Goal: Task Accomplishment & Management: Complete application form

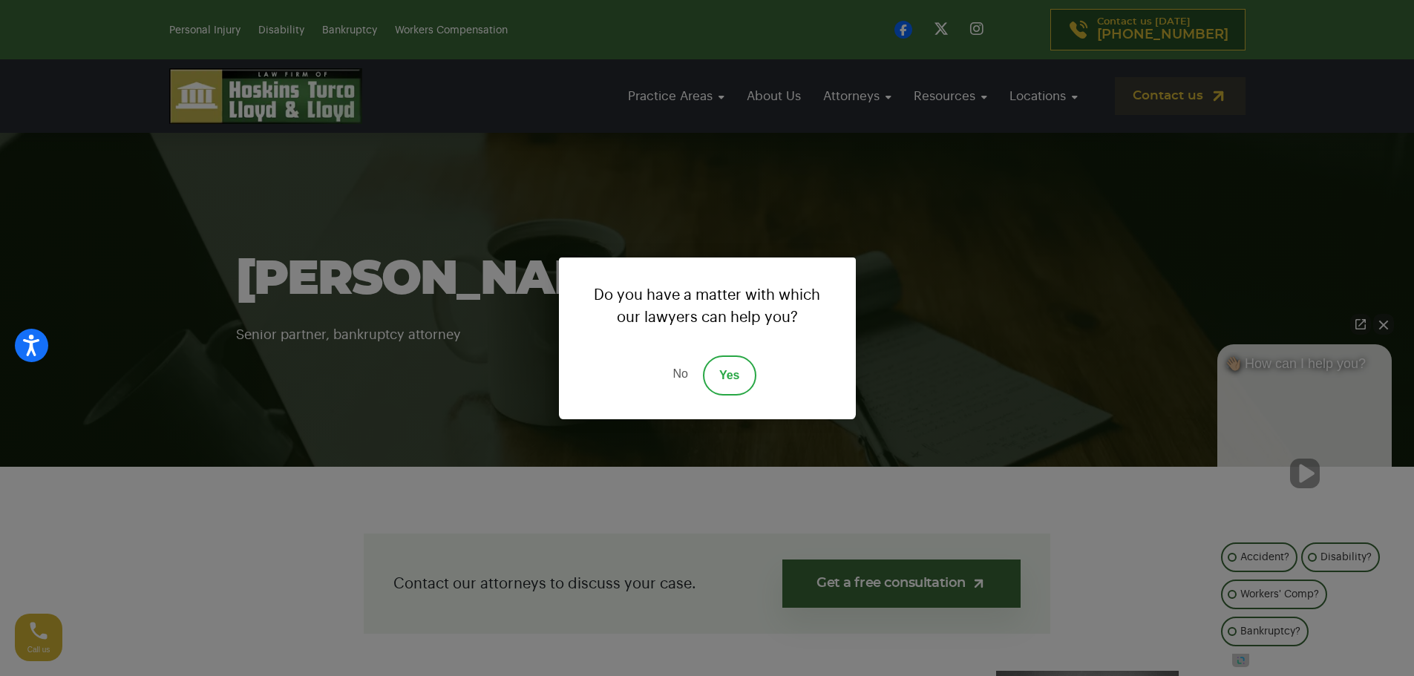
click at [826, 207] on div "Do you have a matter with which our lawyers can help you? No Yes" at bounding box center [707, 338] width 1414 height 676
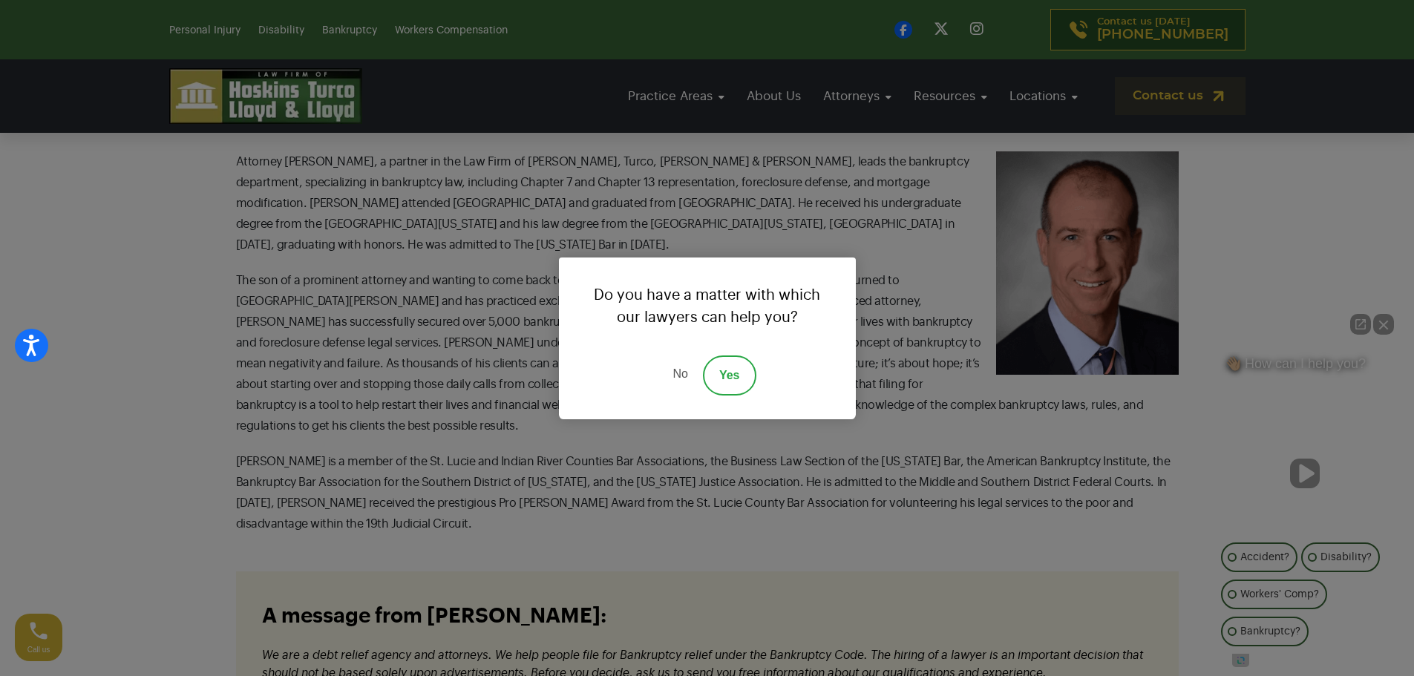
scroll to position [445, 0]
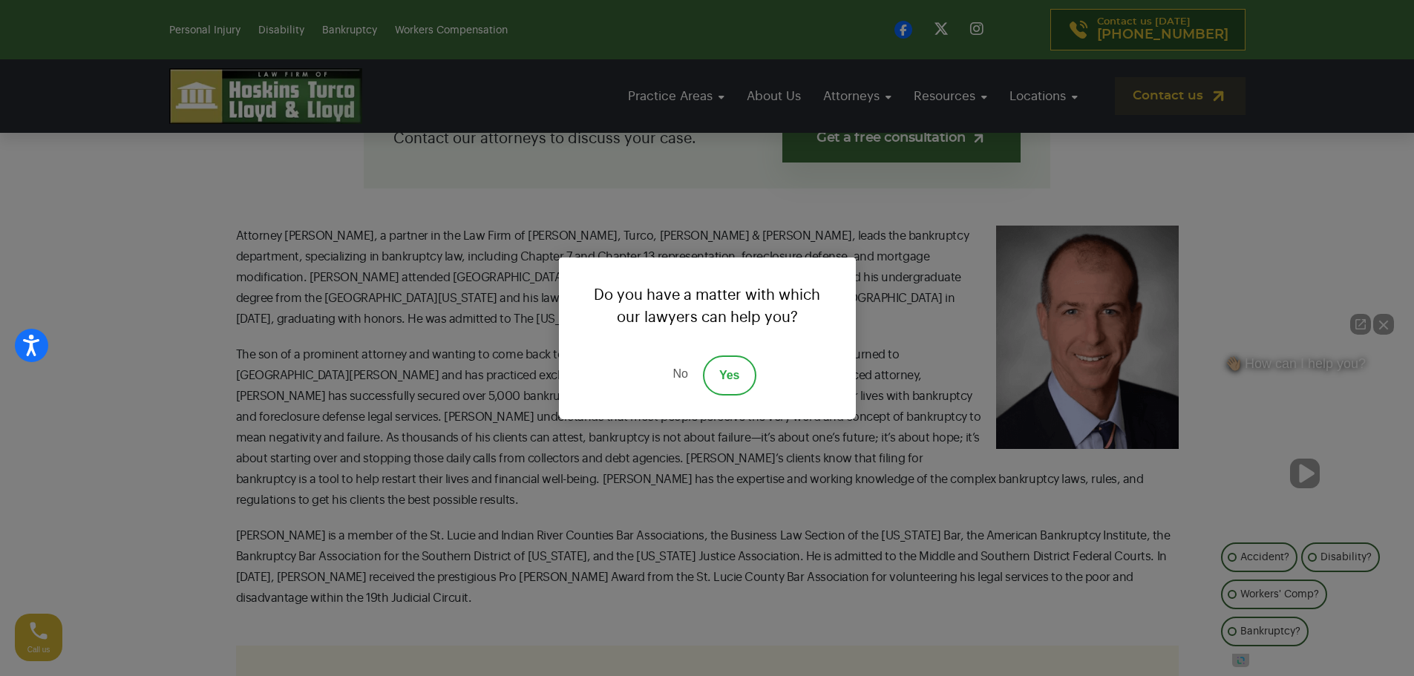
click at [716, 383] on link "Yes" at bounding box center [729, 376] width 53 height 40
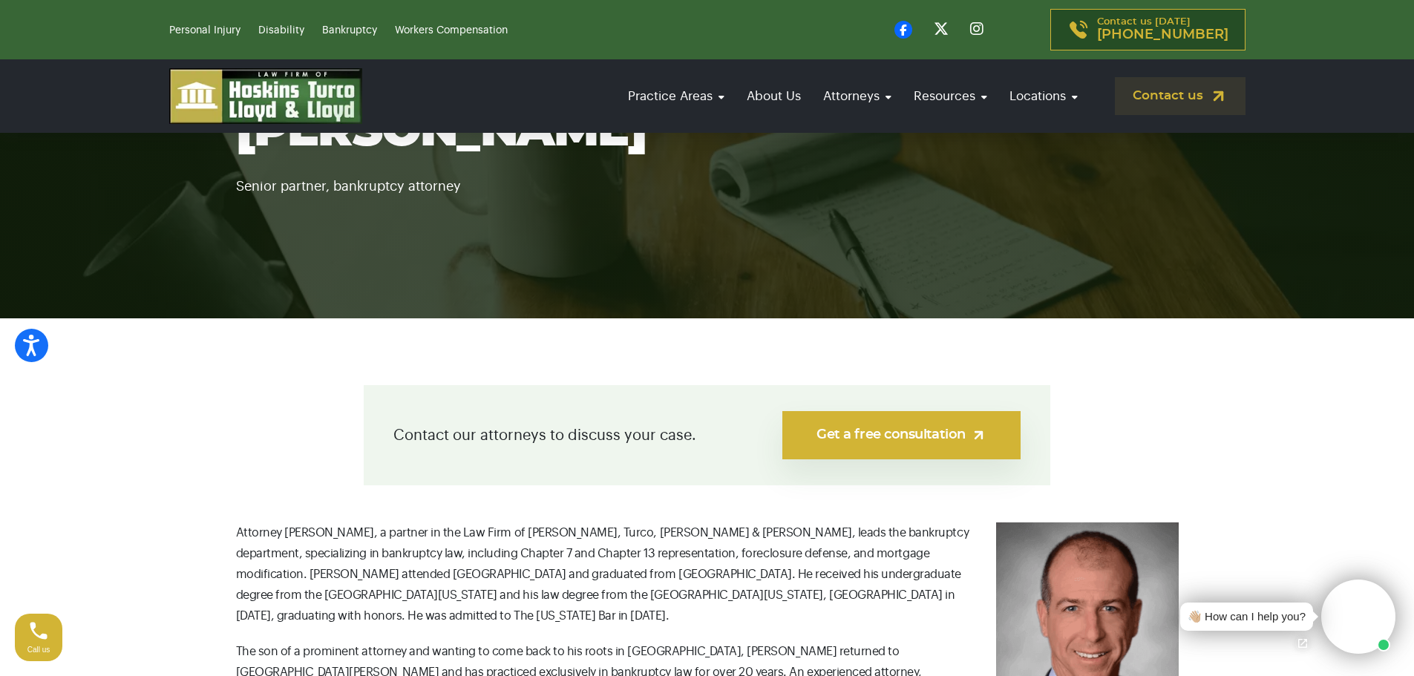
scroll to position [297, 0]
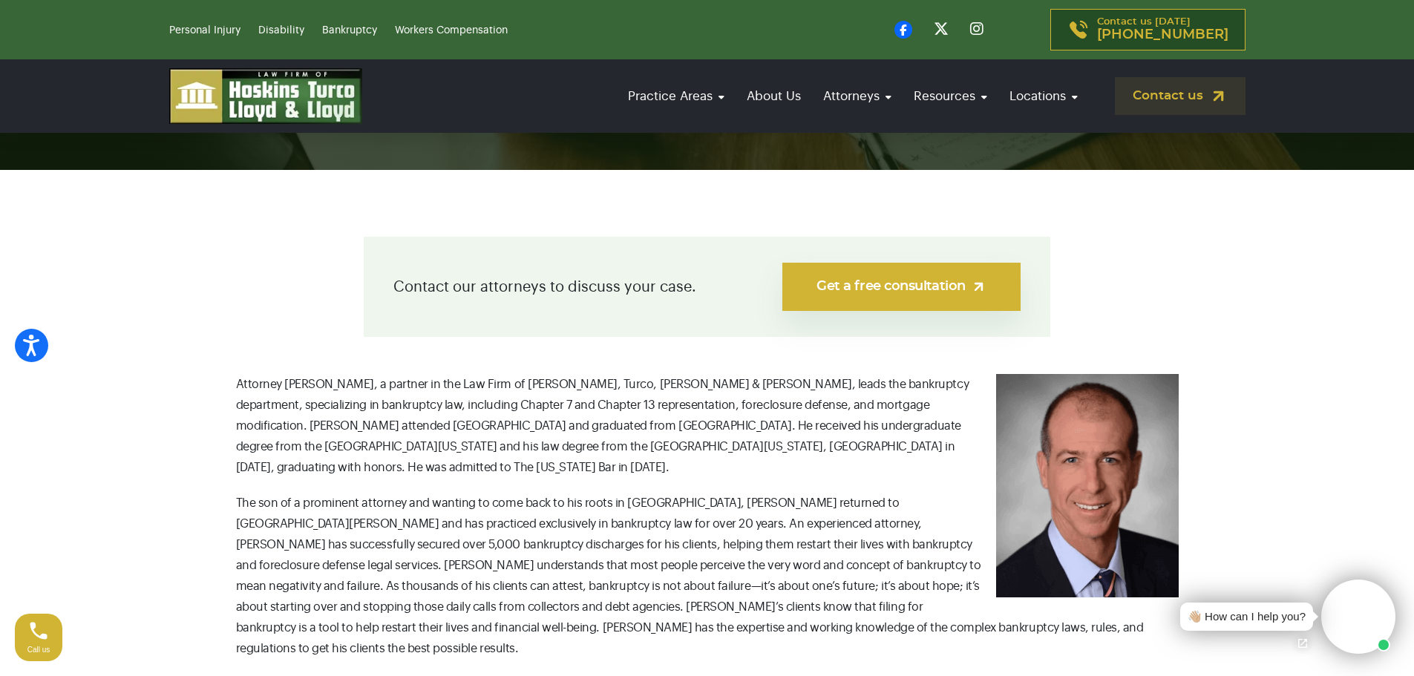
click at [920, 283] on link "Get a free consultation" at bounding box center [901, 287] width 238 height 48
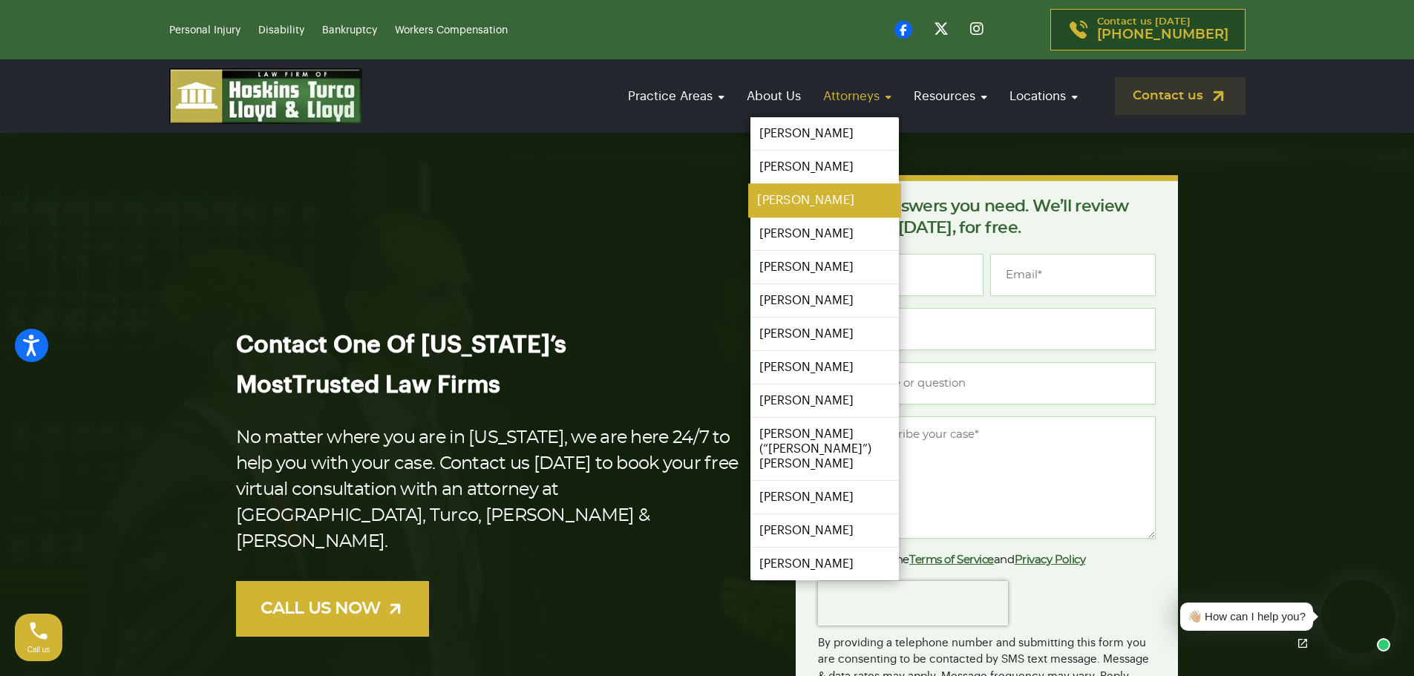
click at [798, 197] on link "[PERSON_NAME]" at bounding box center [824, 200] width 153 height 33
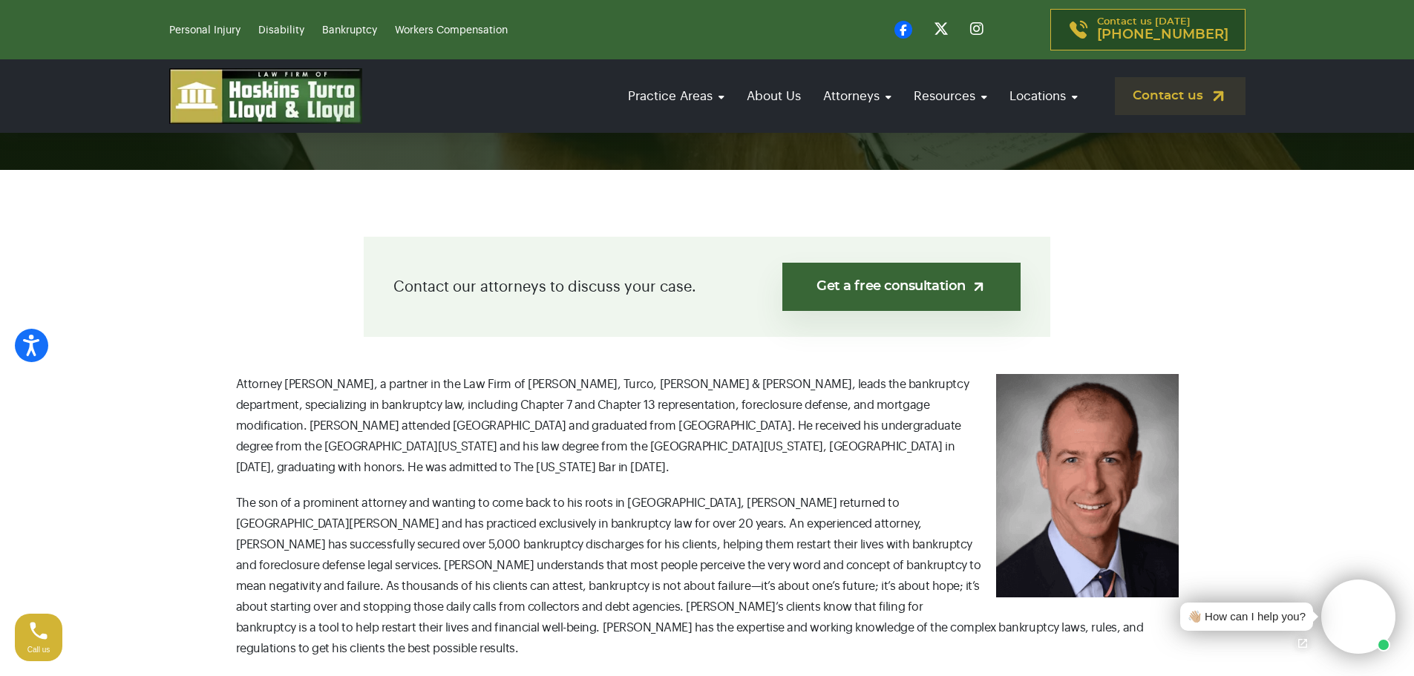
scroll to position [148, 0]
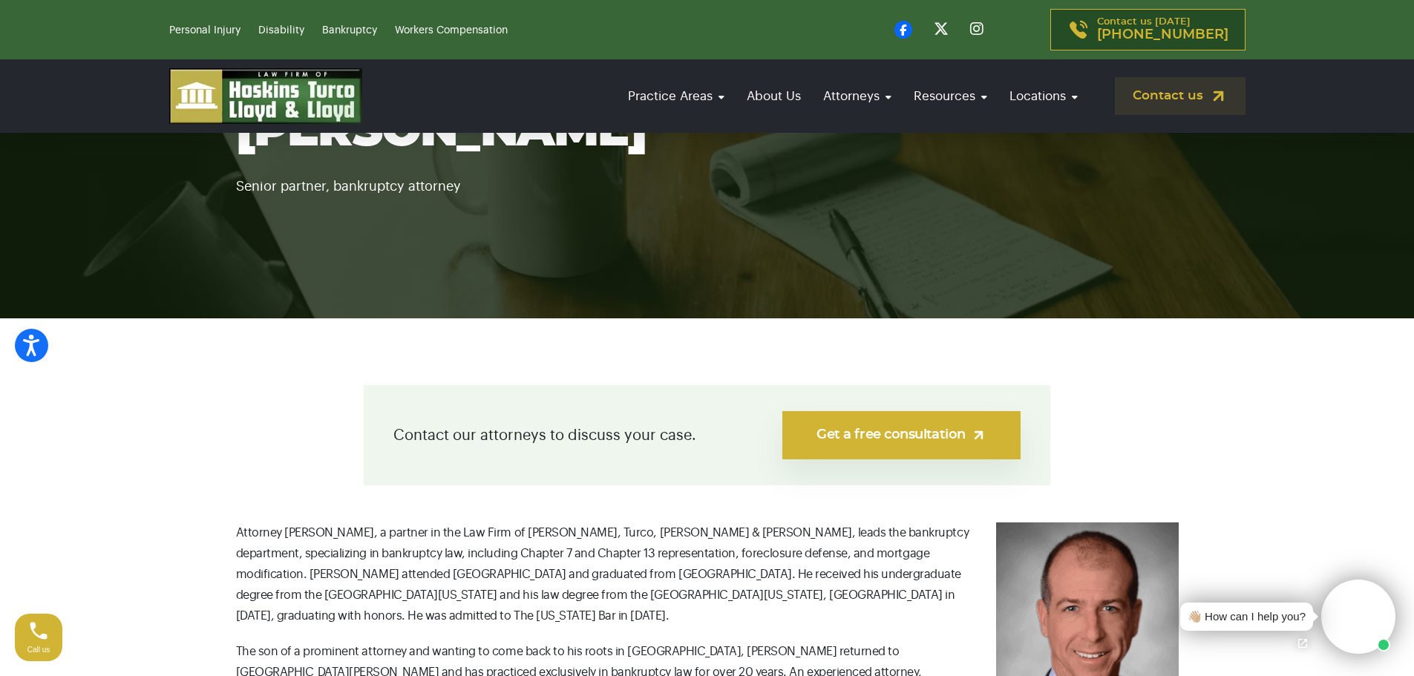
click at [883, 437] on link "Get a free consultation" at bounding box center [901, 435] width 238 height 48
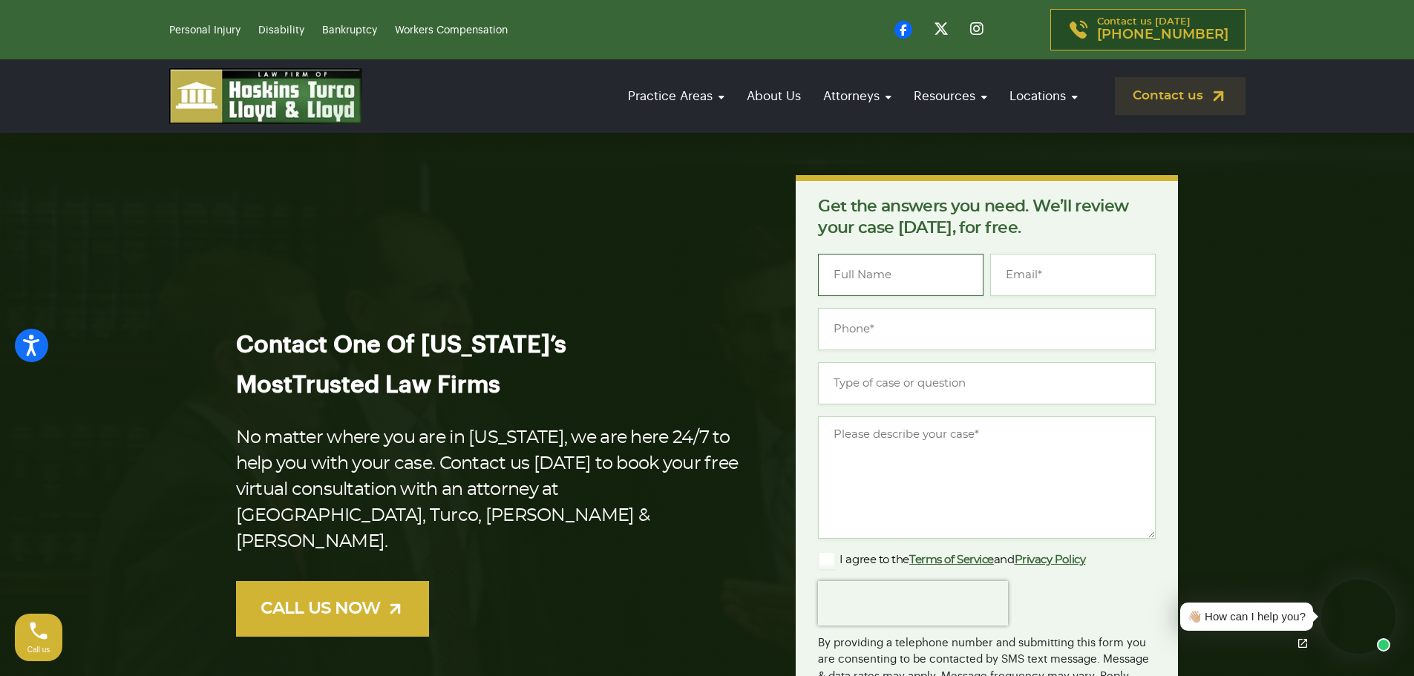
click at [858, 280] on input "Name *" at bounding box center [901, 275] width 166 height 42
click at [1033, 252] on div "Get the answers you need. We’ll review your case today, for free. " * " indicat…" at bounding box center [987, 498] width 338 height 604
click at [902, 287] on input "Michael" at bounding box center [901, 275] width 166 height 42
type input "Michael Gilstrap"
click at [1047, 269] on input "Email *" at bounding box center [1073, 275] width 166 height 42
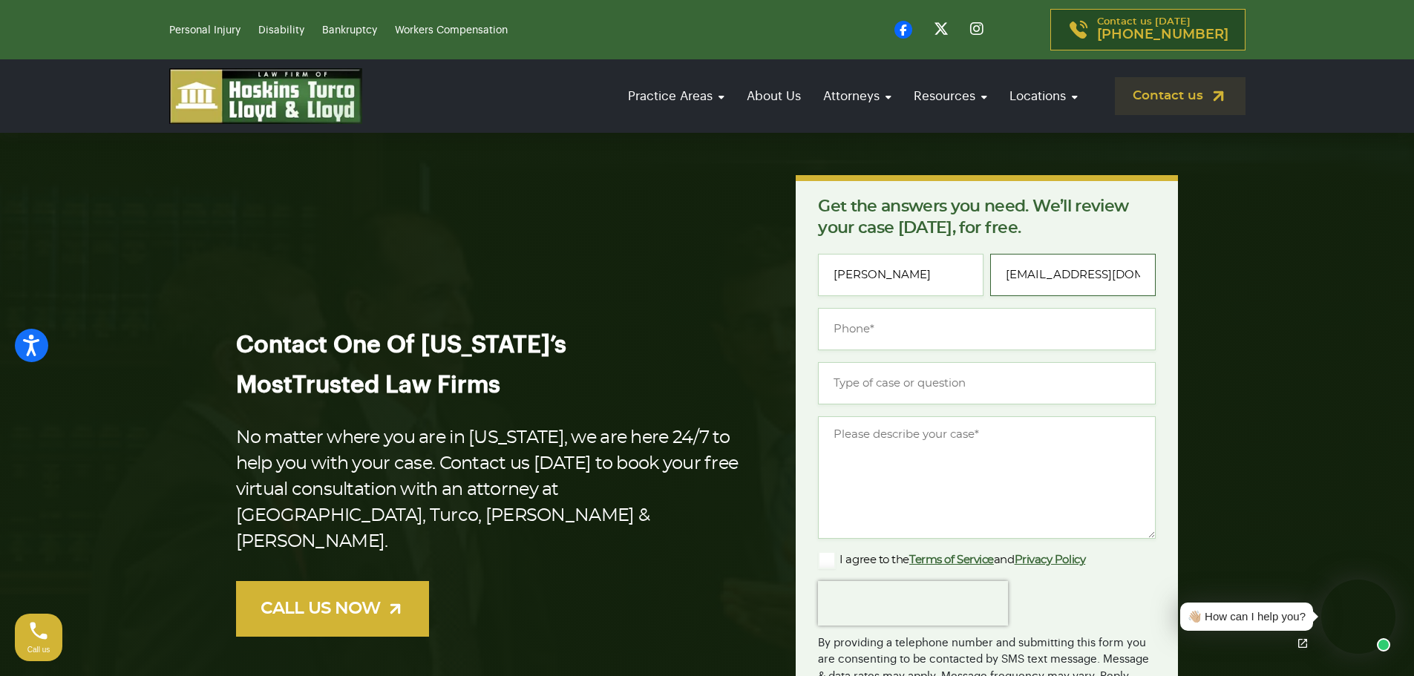
type input "gilstrap50@gmail.com"
click at [891, 321] on input "(___) ___-____" at bounding box center [987, 329] width 338 height 42
drag, startPoint x: 949, startPoint y: 320, endPoint x: 802, endPoint y: 319, distance: 147.0
click at [802, 319] on div "Get the answers you need. We’ll review your case today, for free. " * " indicat…" at bounding box center [987, 497] width 382 height 644
type input "(772) 812-0136"
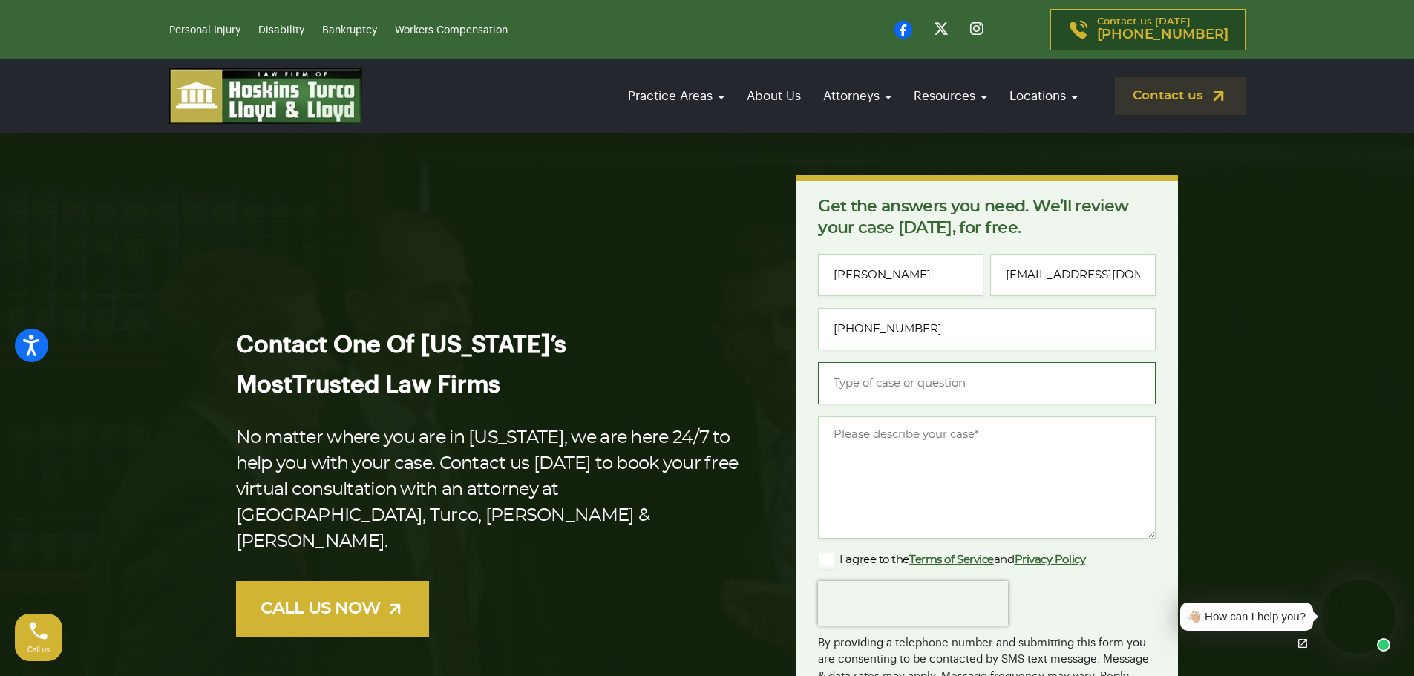
click at [865, 384] on input "Type of case or question *" at bounding box center [987, 383] width 338 height 42
type input "Bankruptcy"
click at [878, 451] on textarea "Message *" at bounding box center [987, 477] width 338 height 122
click at [945, 437] on textarea "was reffered to mr collin" at bounding box center [987, 477] width 338 height 122
click at [983, 438] on textarea "was reffered to mr collin" at bounding box center [987, 477] width 338 height 122
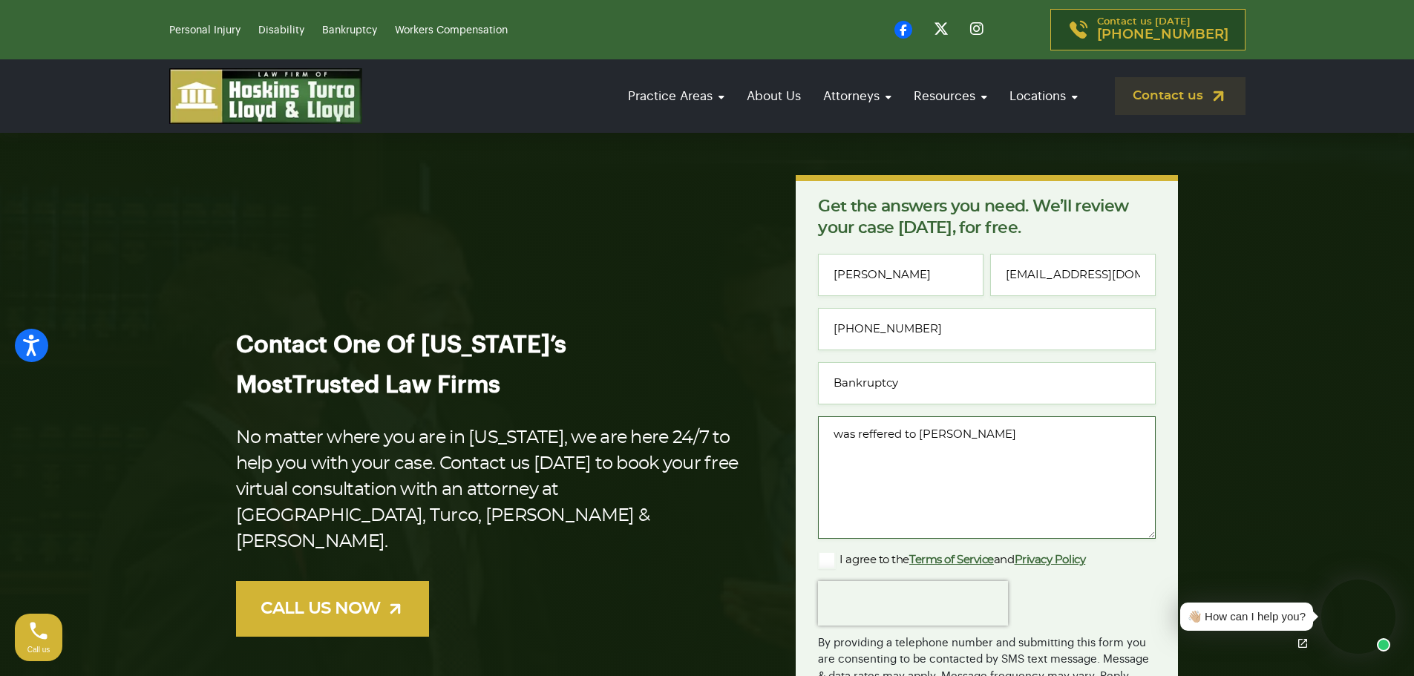
click at [958, 430] on textarea "was reffered to mr Colin Lotd" at bounding box center [987, 477] width 338 height 122
click at [961, 433] on textarea "was reffered to mr Colin Lotd" at bounding box center [987, 477] width 338 height 122
click at [989, 431] on textarea "was reffered to mr Colyn Lotd" at bounding box center [987, 477] width 338 height 122
click at [972, 465] on textarea "was reffered to mr Colyn Loyd" at bounding box center [987, 477] width 338 height 122
click at [1014, 433] on textarea "was referred to mr Colin Lloyd" at bounding box center [987, 477] width 338 height 122
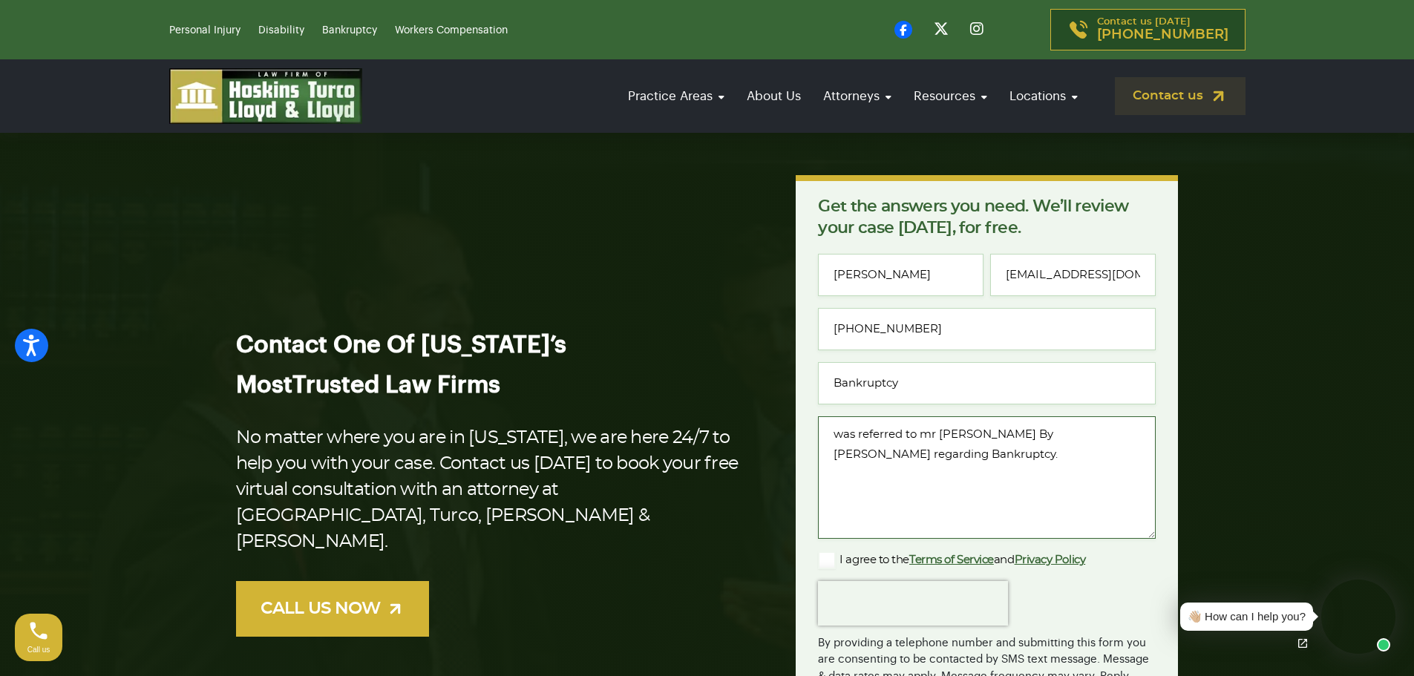
click at [842, 436] on textarea "was referred to mr Colin Lloyd By John Madden regarding Bankruptcy." at bounding box center [987, 477] width 338 height 122
click at [1056, 477] on textarea "Was referred to mr Colin Lloyd By John Madden regarding Bankruptcy." at bounding box center [987, 477] width 338 height 122
click at [932, 434] on textarea "Was referred to mr Colin Lloyd By John Madden regarding Bankruptcy." at bounding box center [987, 477] width 338 height 122
click at [1018, 477] on textarea "Was referred to Mr Colin Lloyd By John Madden regarding Bankruptcy." at bounding box center [987, 477] width 338 height 122
click at [1105, 433] on textarea "Was referred to Mr Colin Lloyd By John Madden regarding Bankruptcy." at bounding box center [987, 477] width 338 height 122
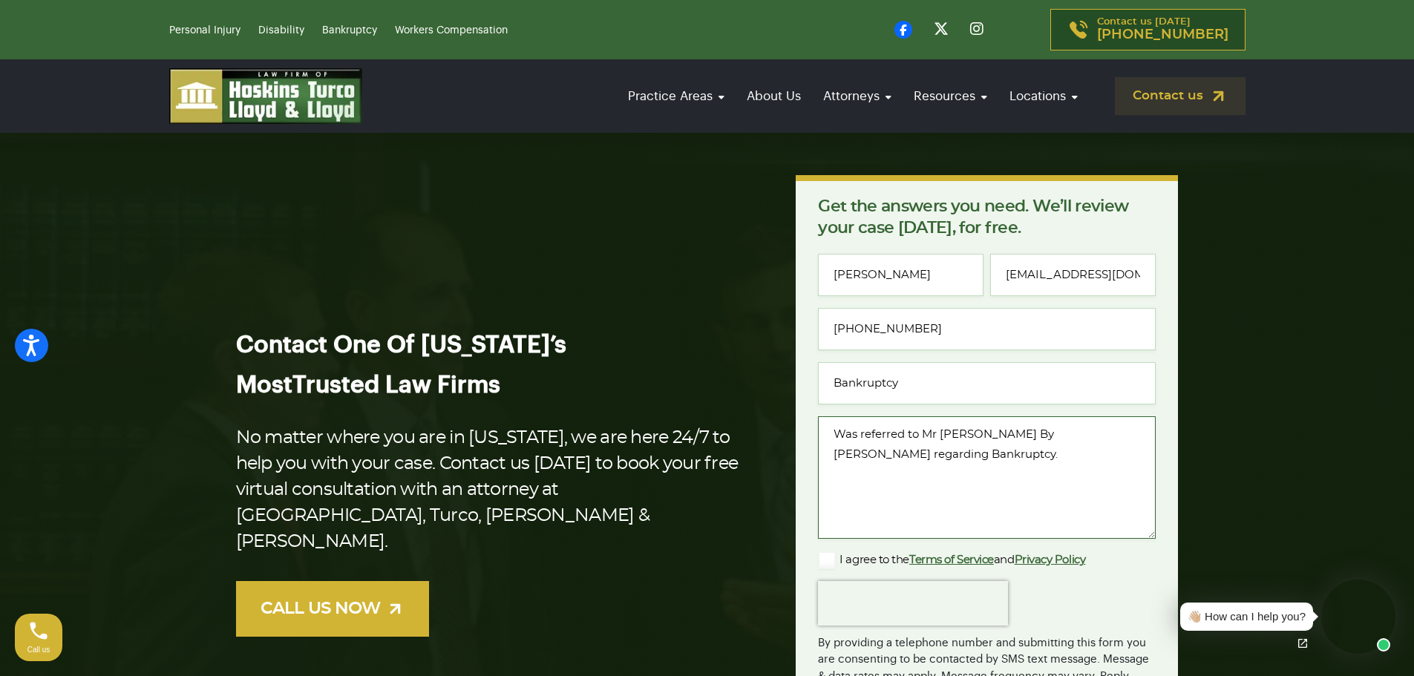
click at [1073, 474] on textarea "Was referred to Mr Colin Lloyd By John Madden JR regarding Bankruptcy." at bounding box center [987, 477] width 338 height 122
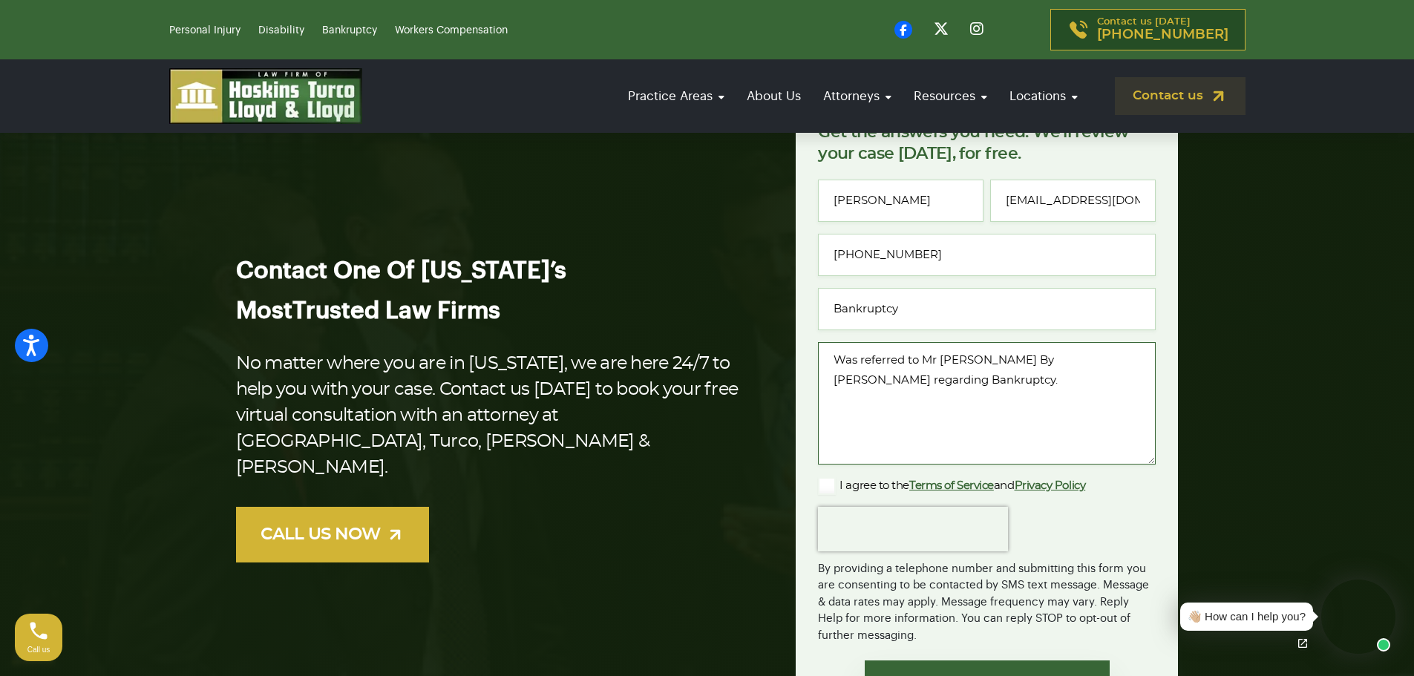
click at [979, 386] on textarea "Was referred to Mr Colin Lloyd By John Madden JR regarding Bankruptcy." at bounding box center [987, 403] width 338 height 122
click at [888, 382] on textarea "Was referred to Mr Colin Lloyd By John Madden JR regarding Bankruptcy." at bounding box center [987, 403] width 338 height 122
drag, startPoint x: 940, startPoint y: 399, endPoint x: 879, endPoint y: 396, distance: 61.7
click at [879, 396] on textarea "Was referred to Mr Colin Lloyd By John Madden JR regarding and a pending credit…" at bounding box center [987, 403] width 338 height 122
click at [894, 380] on textarea "Was referred to Mr Colin Lloyd By John Madden JR regarding and a pending credit…" at bounding box center [987, 403] width 338 height 122
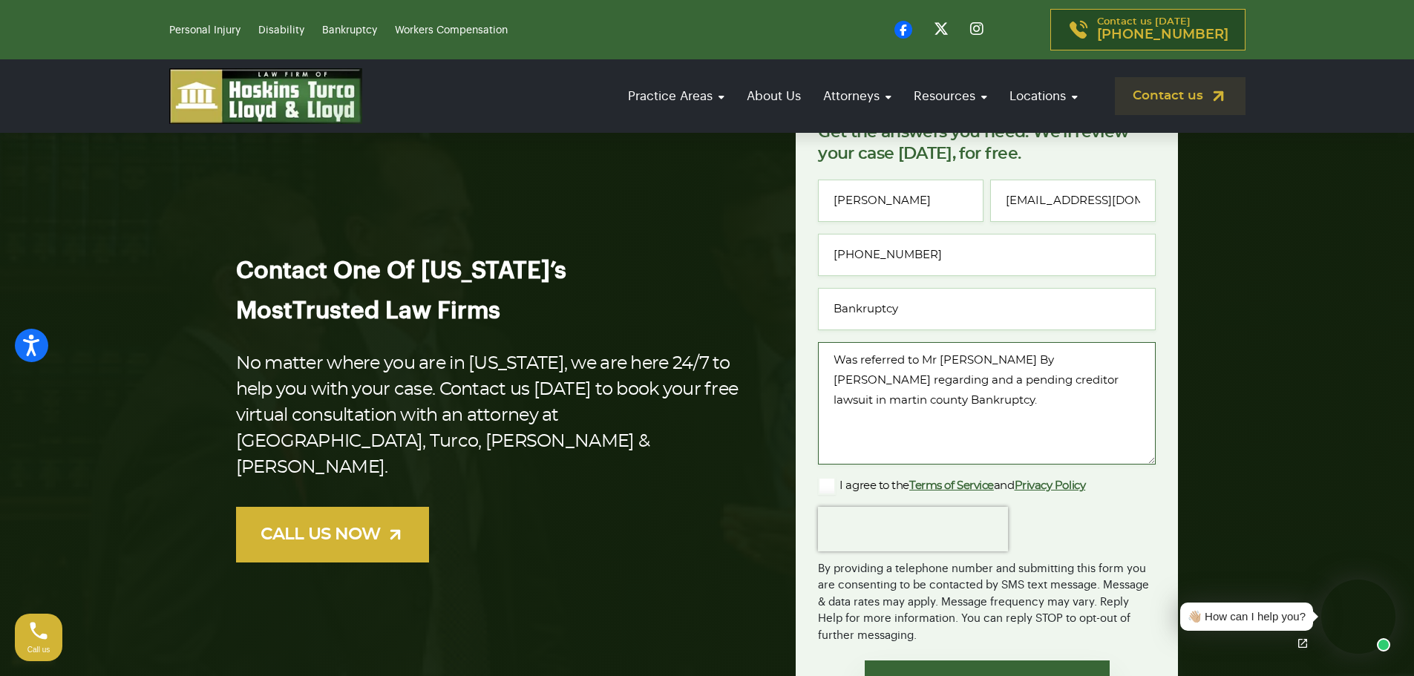
paste textarea "Bankruptcy"
click at [1012, 407] on textarea "Was referred to Mr Colin Lloyd By John Madden JR regarding Bankruptcy and a pen…" at bounding box center [987, 403] width 338 height 122
type textarea "Was referred to Mr Colin Lloyd By John Madden JR regarding Bankruptcy and a pen…"
click at [995, 471] on div "Name * Michael Gilstrap Email * gilstrap50@gmail.com Phone * (772) 812-0136 Typ…" at bounding box center [987, 412] width 338 height 465
click at [998, 393] on textarea "Was referred to Mr Colin Lloyd By John Madden JR regarding Bankruptcy and a pen…" at bounding box center [987, 403] width 338 height 122
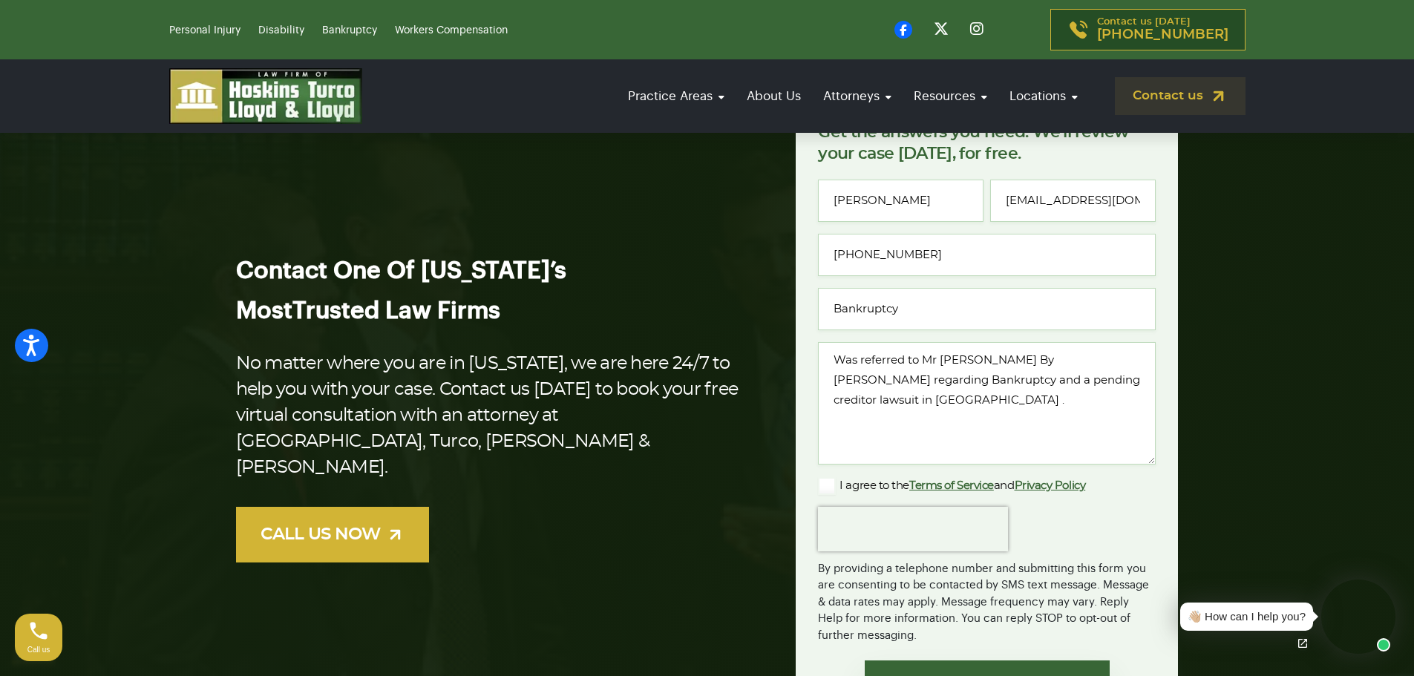
click at [837, 485] on label "I agree to the Terms of Service and Privacy Policy" at bounding box center [951, 486] width 267 height 18
click at [0, 0] on input "I agree to the Terms of Service and Privacy Policy" at bounding box center [0, 0] width 0 height 0
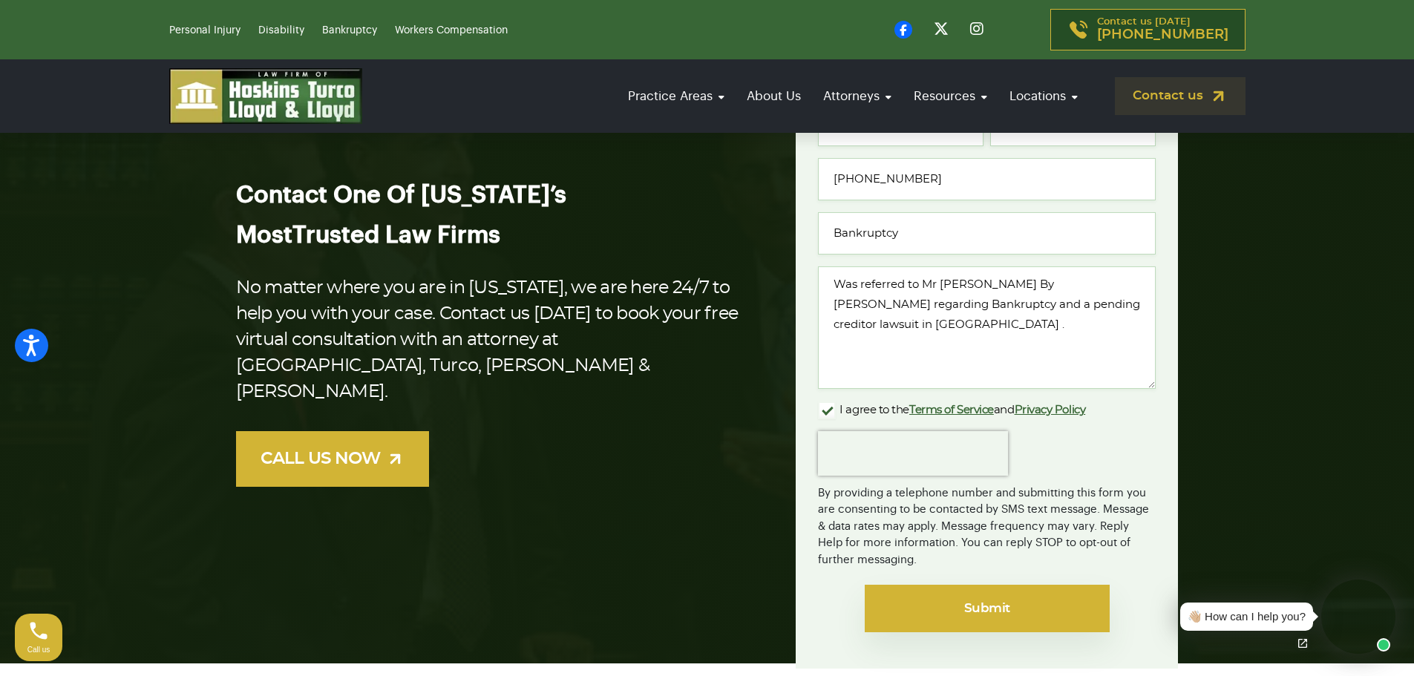
scroll to position [223, 0]
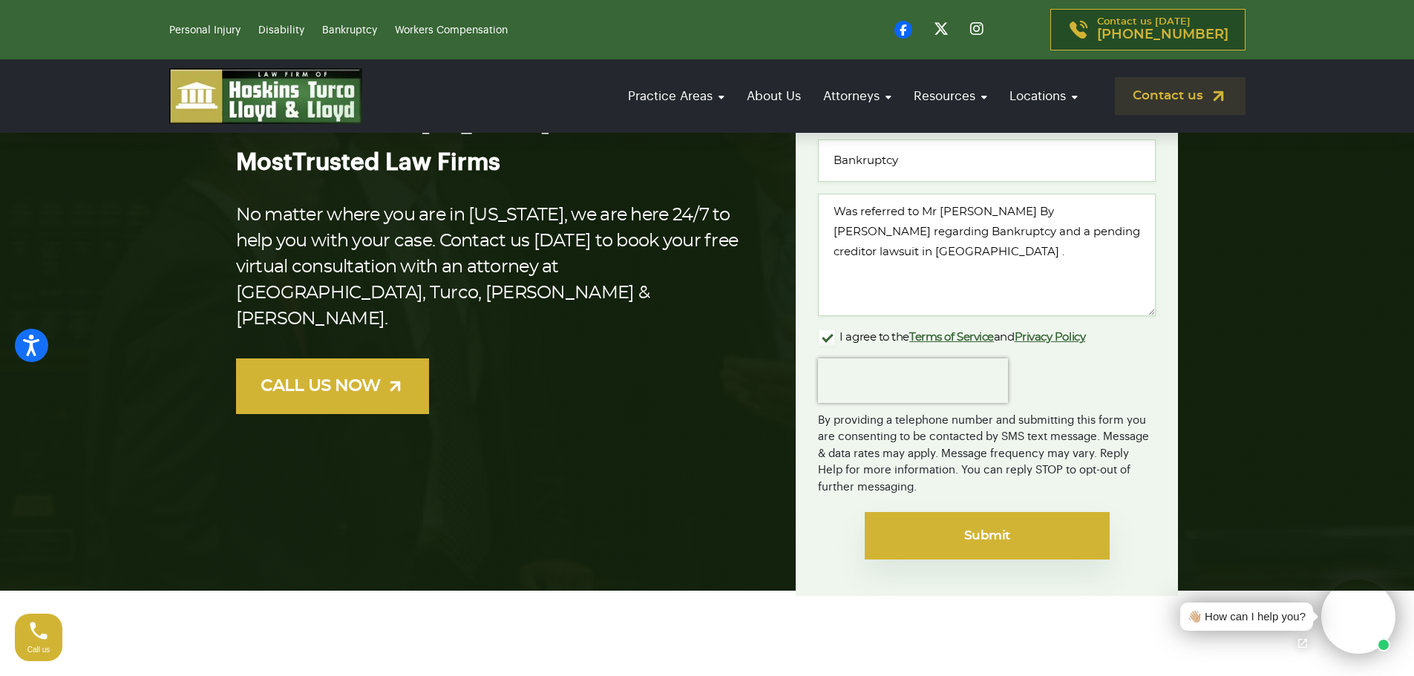
click at [966, 532] on input "Submit" at bounding box center [987, 536] width 245 height 48
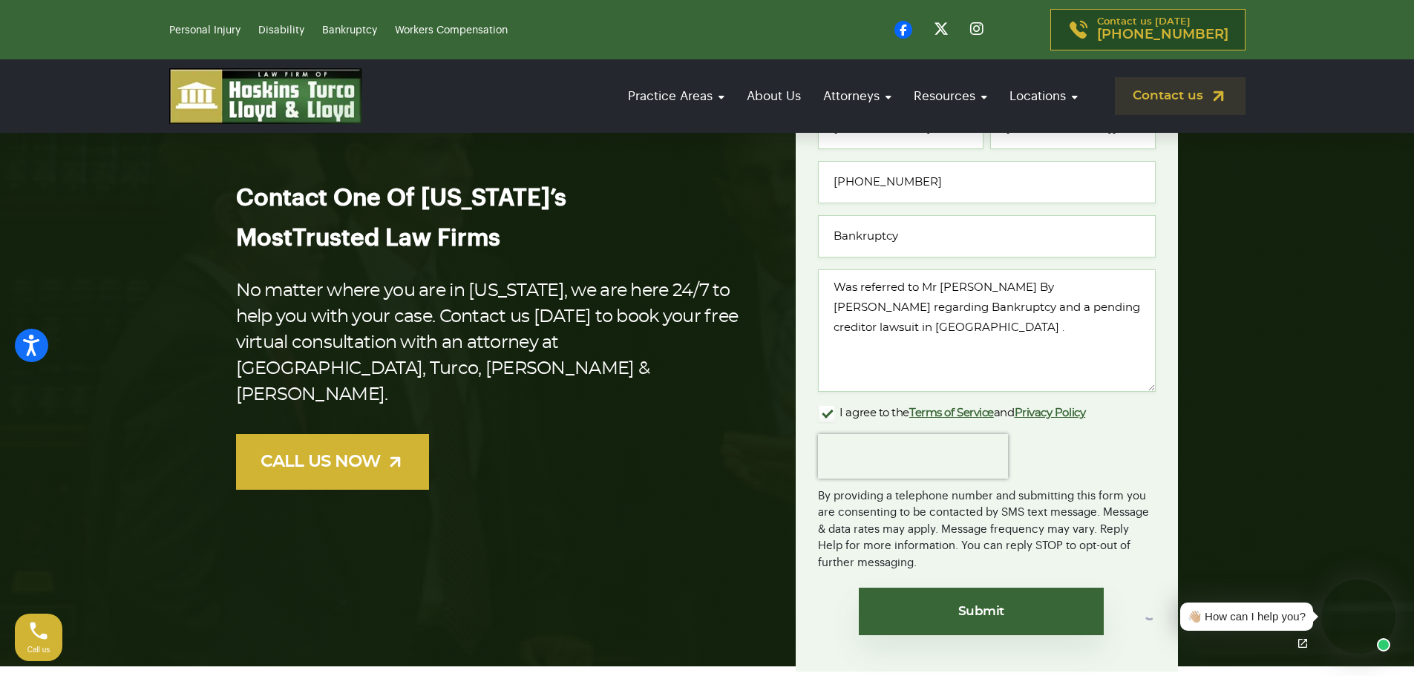
scroll to position [74, 0]
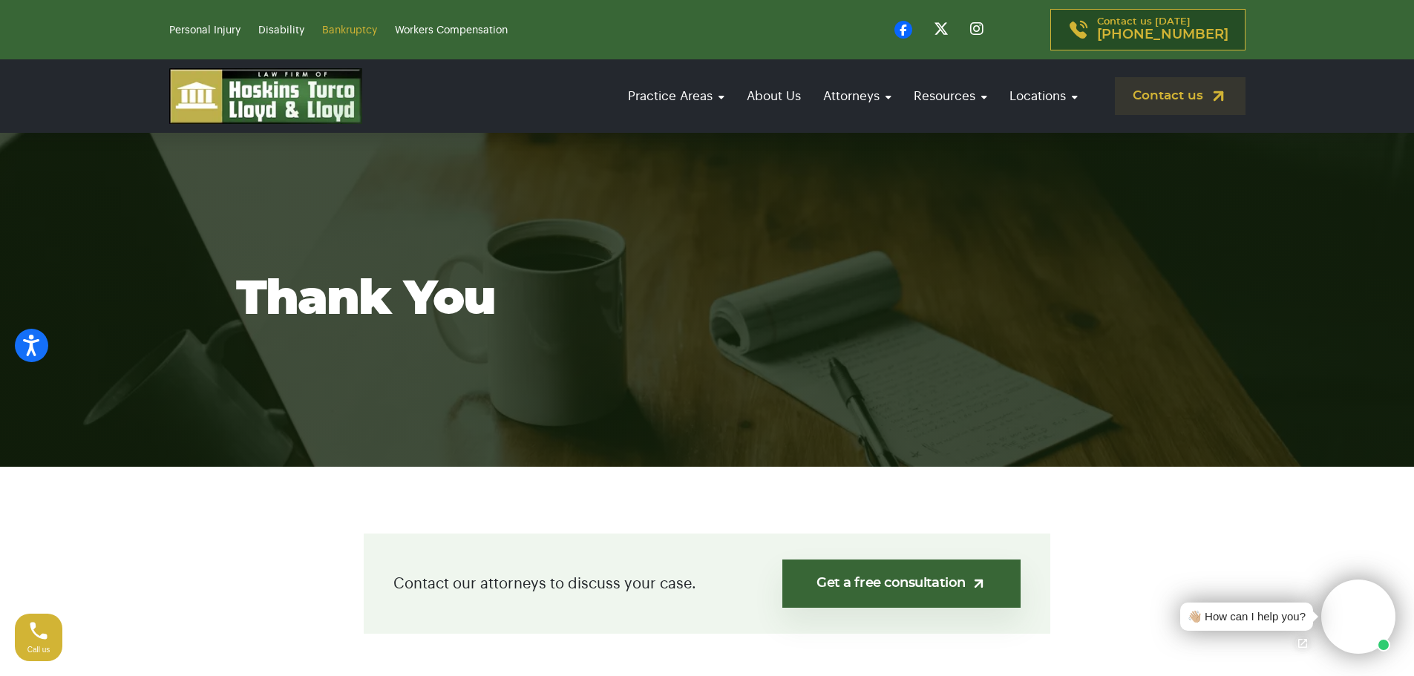
click at [351, 27] on link "Bankruptcy" at bounding box center [349, 30] width 55 height 10
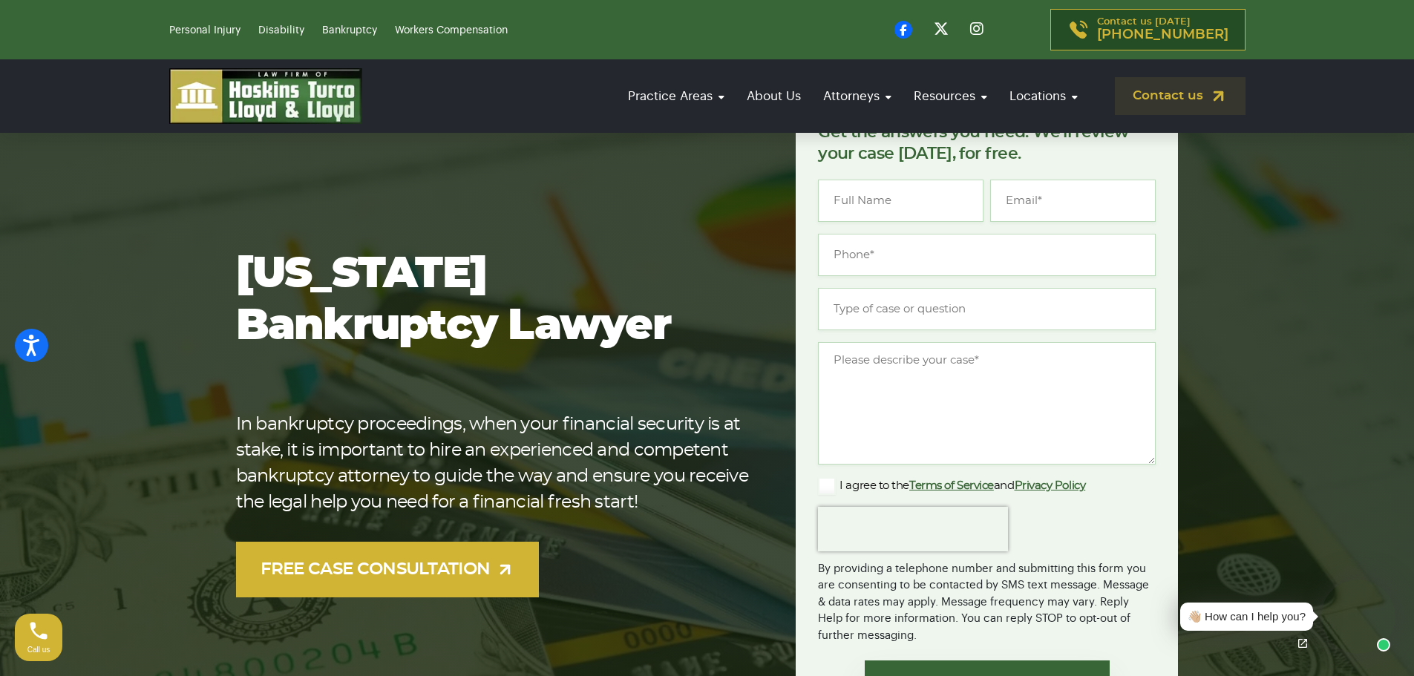
scroll to position [223, 0]
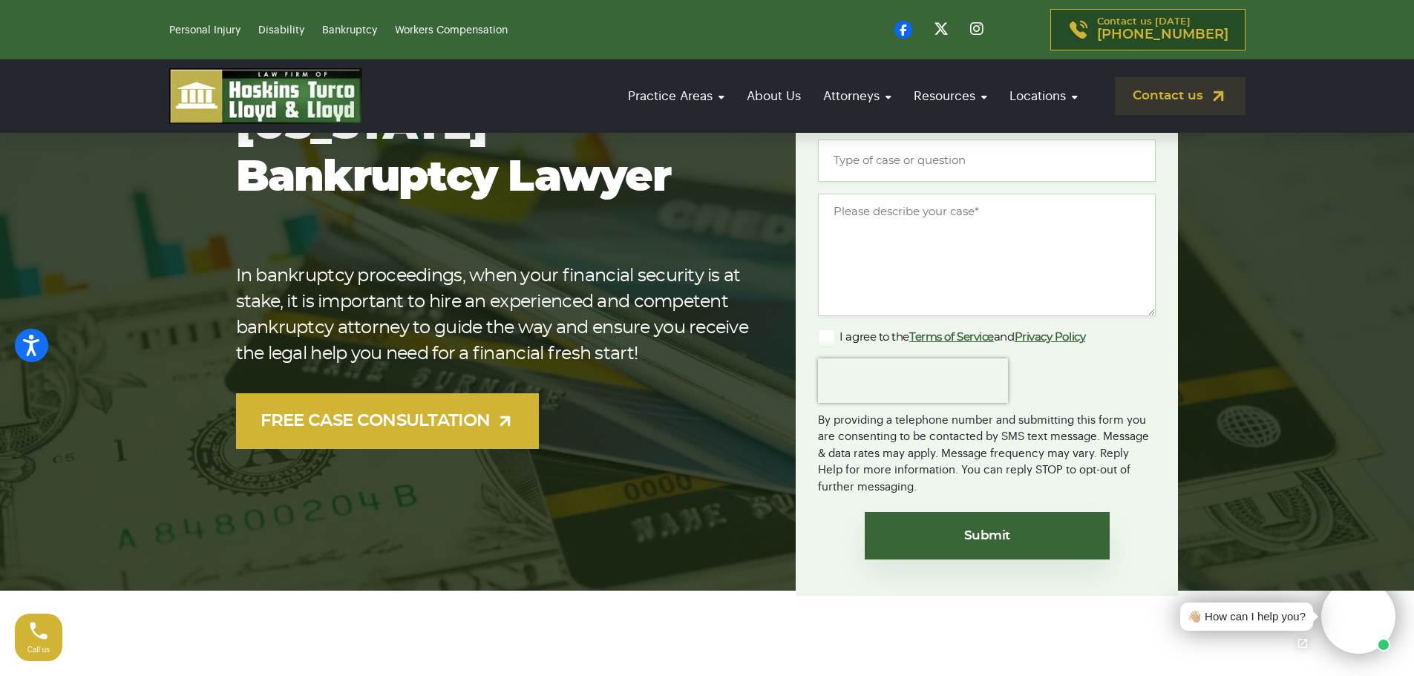
click at [1355, 619] on video at bounding box center [1358, 617] width 74 height 74
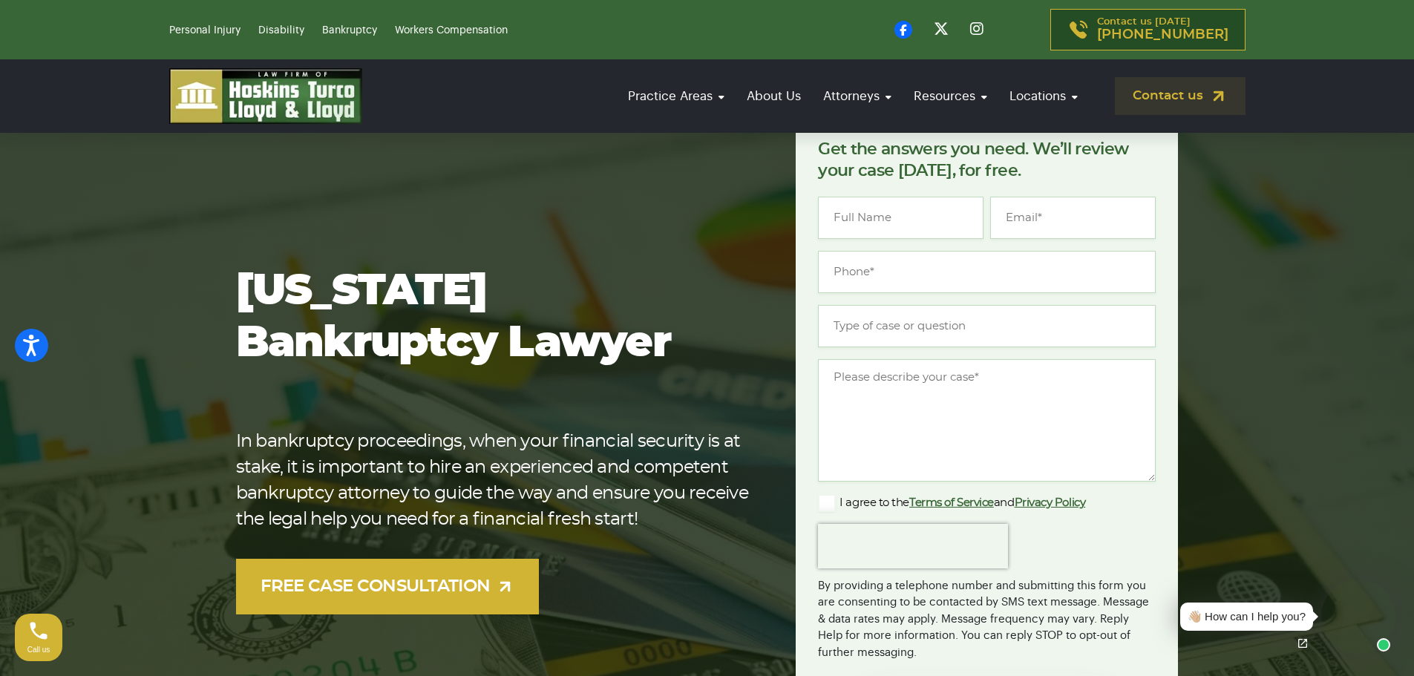
scroll to position [0, 0]
